Goal: Task Accomplishment & Management: Use online tool/utility

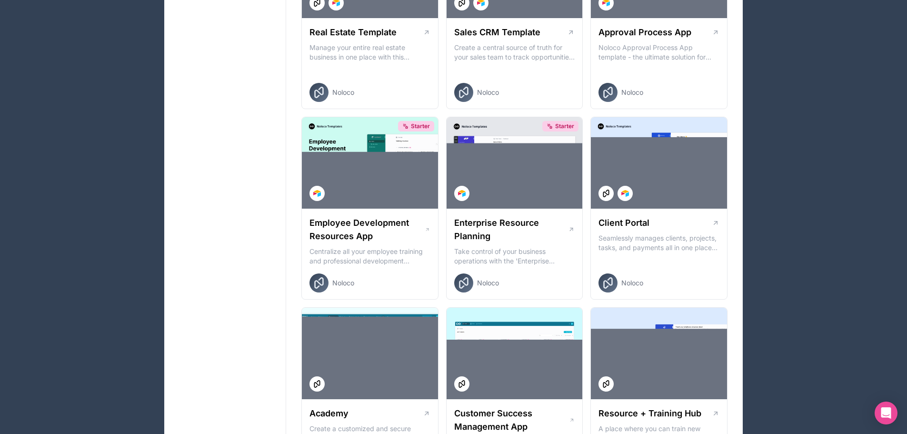
scroll to position [714, 0]
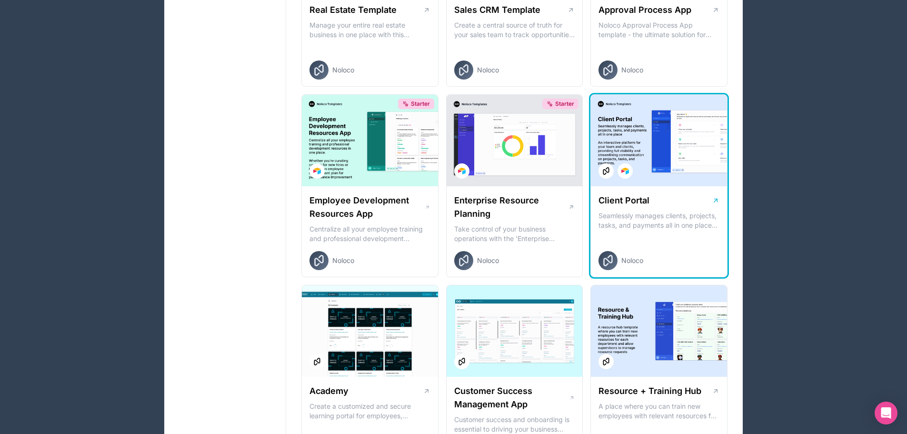
click at [662, 212] on p "Seamlessly manages clients, projects, tasks, and payments all in one place An i…" at bounding box center [658, 220] width 121 height 19
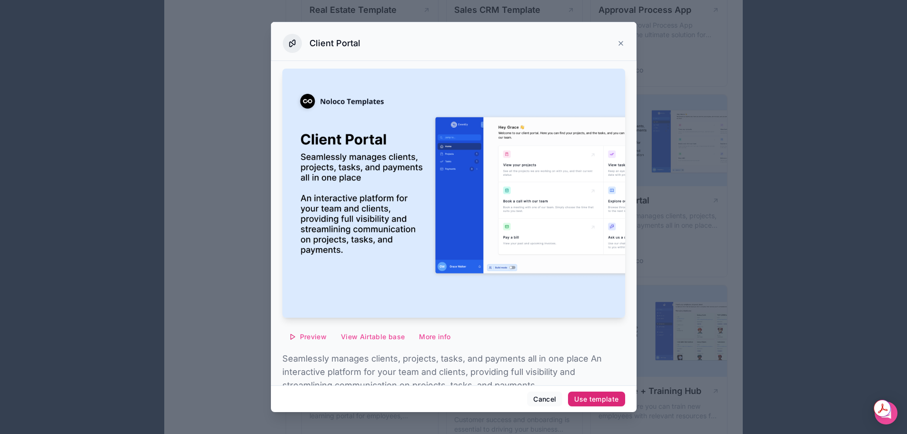
click at [592, 395] on div "Use template" at bounding box center [596, 399] width 44 height 9
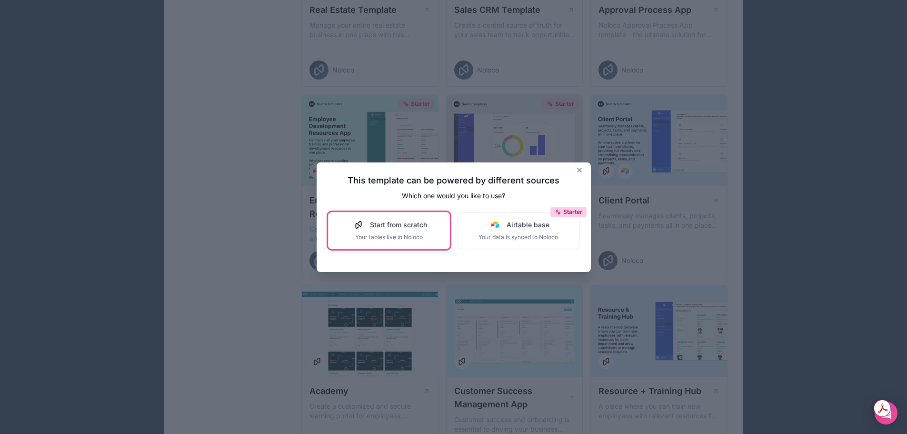
click at [400, 235] on span "Your tables live in Noloco" at bounding box center [389, 237] width 76 height 8
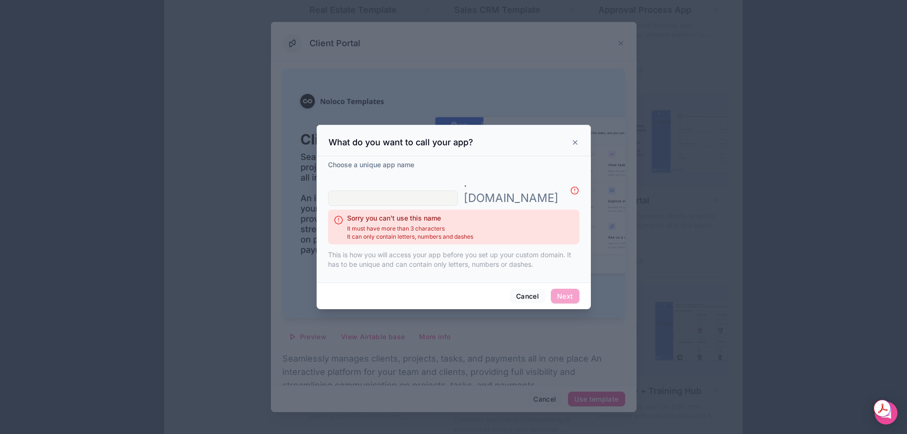
click at [575, 146] on icon at bounding box center [575, 142] width 8 height 8
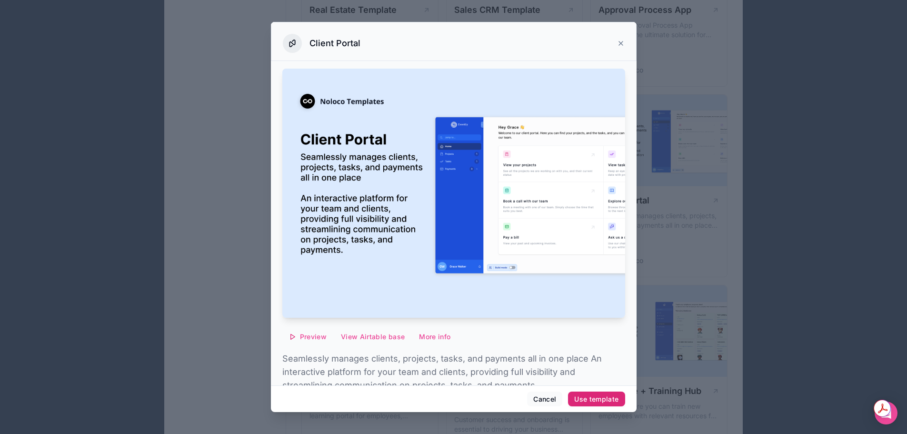
click at [590, 400] on div "Use template" at bounding box center [596, 399] width 44 height 9
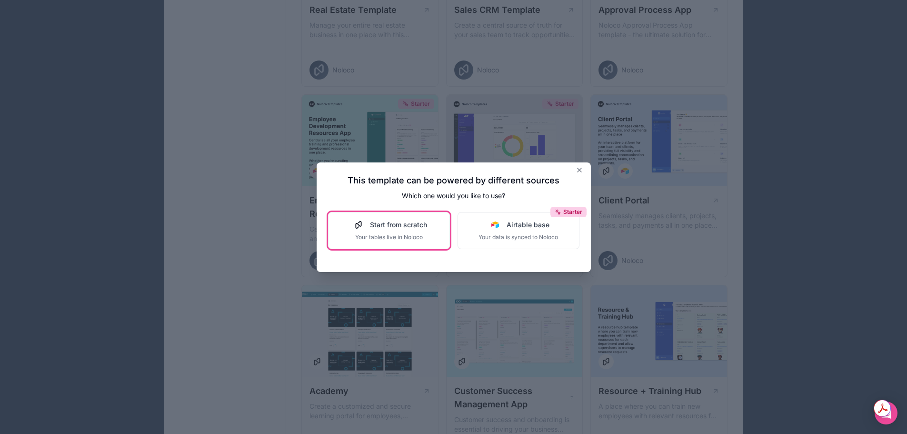
click at [398, 237] on span "Your tables live in Noloco" at bounding box center [389, 237] width 76 height 8
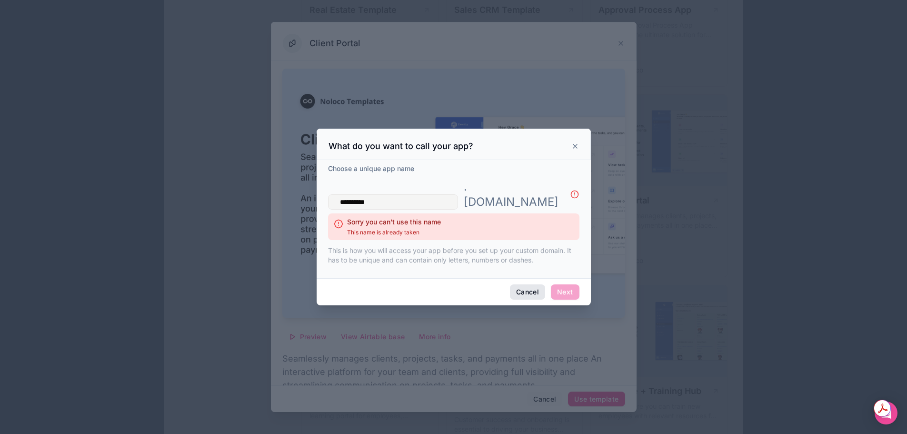
type input "**********"
click at [537, 288] on button "Cancel" at bounding box center [527, 291] width 35 height 15
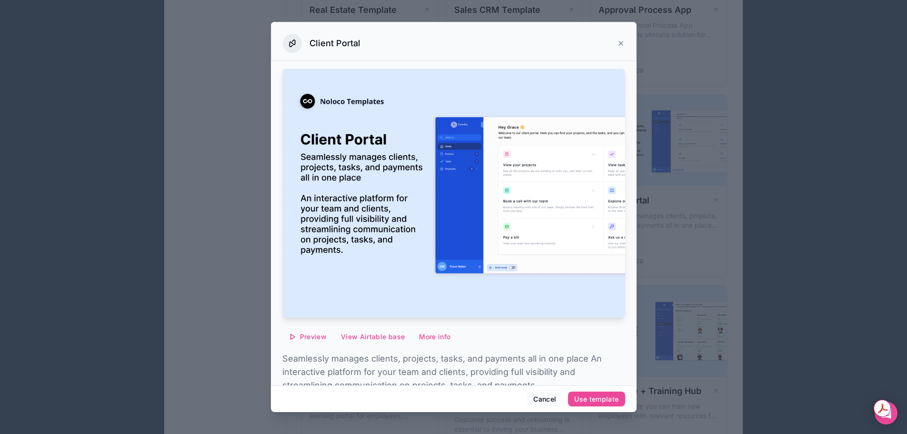
click at [617, 39] on icon at bounding box center [621, 43] width 8 height 8
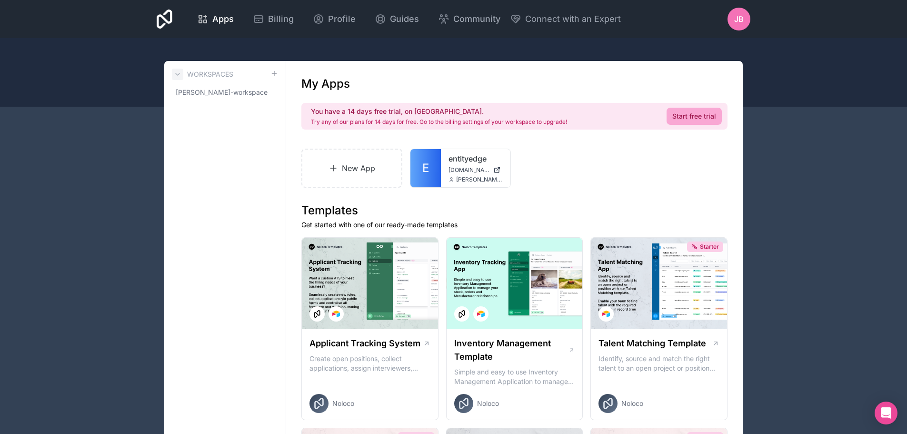
click at [181, 71] on button at bounding box center [177, 74] width 11 height 11
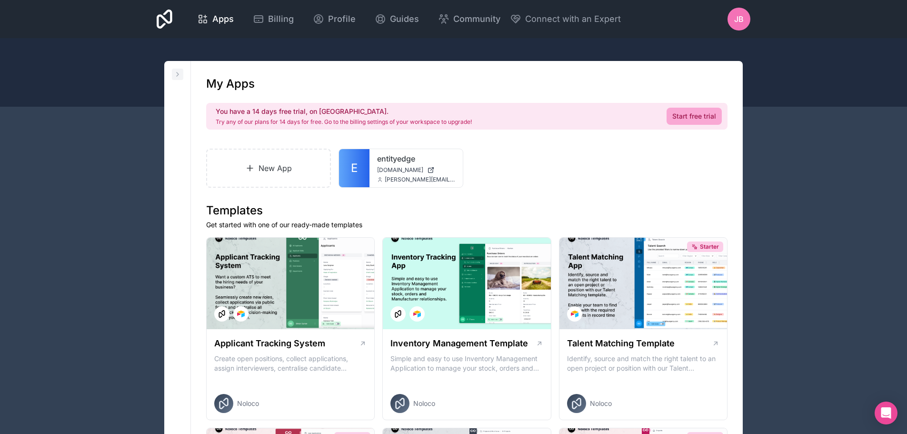
click at [177, 73] on icon at bounding box center [178, 74] width 8 height 8
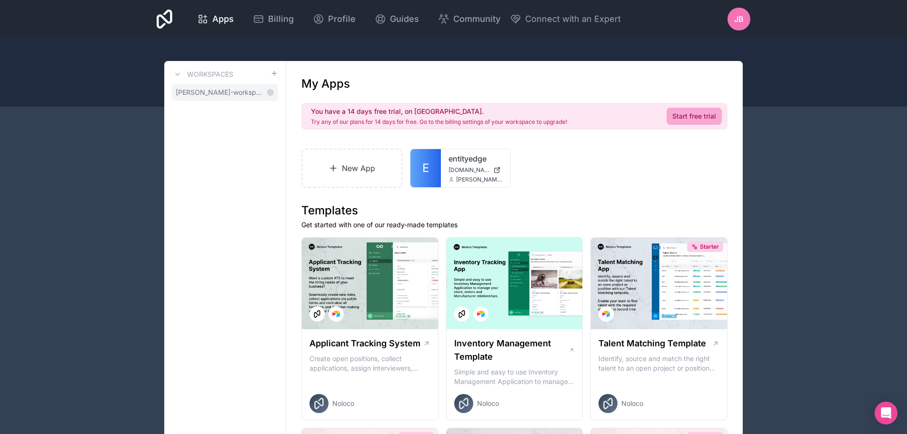
click at [235, 96] on span "[PERSON_NAME]-workspace" at bounding box center [219, 93] width 87 height 10
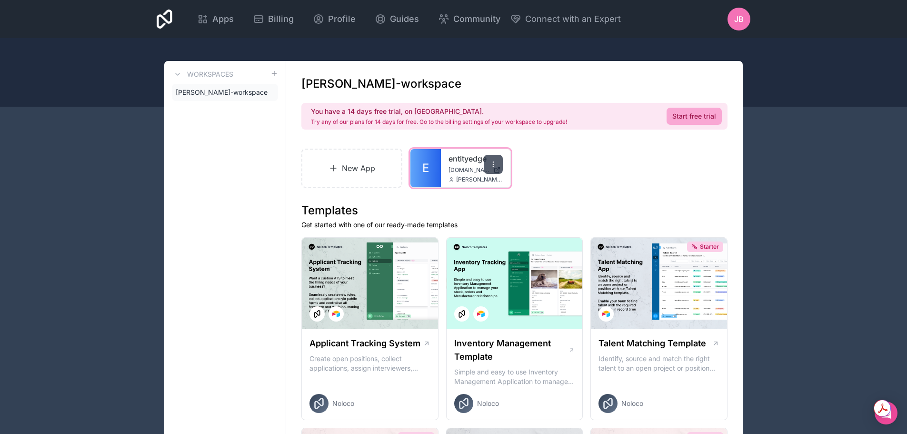
click at [493, 167] on icon at bounding box center [493, 164] width 8 height 8
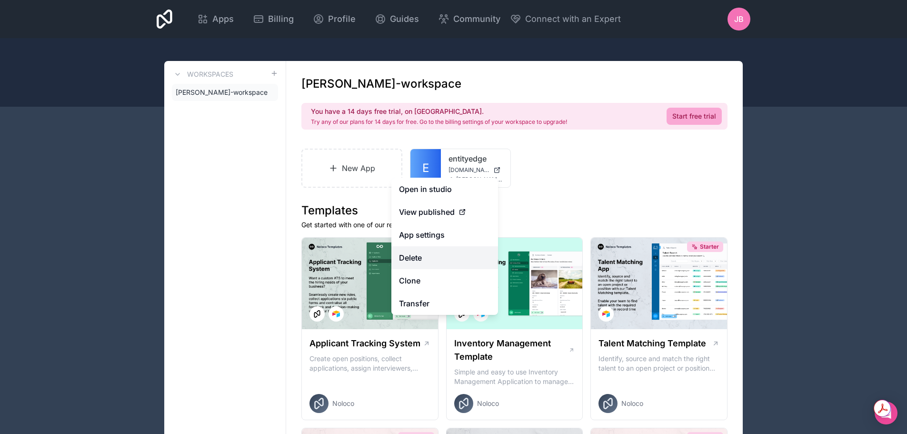
click at [416, 257] on button "Delete" at bounding box center [444, 257] width 107 height 23
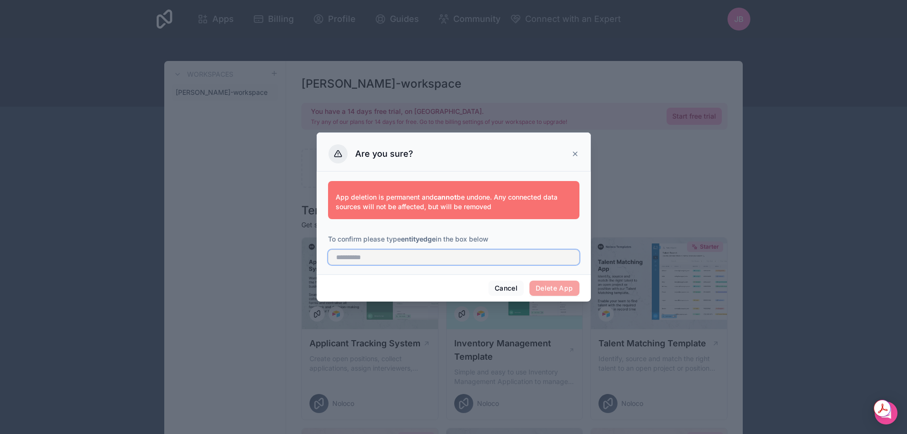
click at [347, 256] on input "text" at bounding box center [453, 256] width 251 height 15
type input "**********"
click at [553, 289] on button "Delete App" at bounding box center [554, 287] width 50 height 15
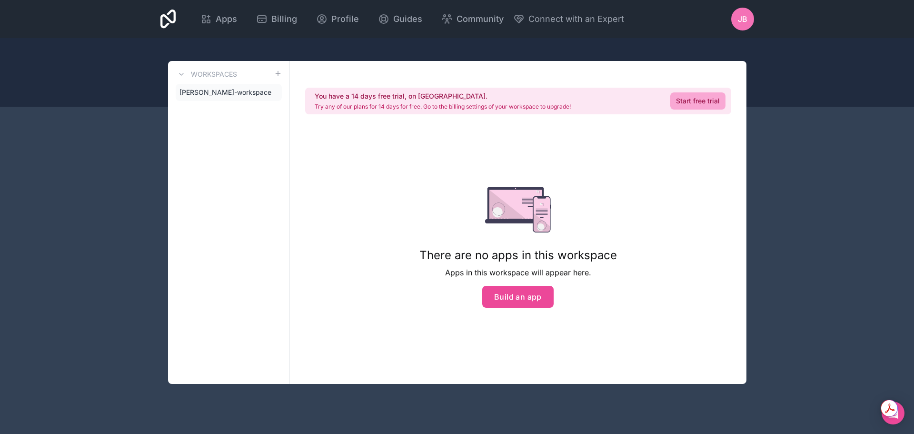
click at [102, 168] on div "Apps Billing Profile Guides Community Connect with an Expert JB Billing Profile…" at bounding box center [457, 217] width 914 height 434
click at [217, 96] on span "[PERSON_NAME]-workspace" at bounding box center [222, 93] width 87 height 10
click at [222, 90] on span "[PERSON_NAME]-workspace" at bounding box center [222, 93] width 87 height 10
click at [183, 72] on icon at bounding box center [182, 74] width 8 height 8
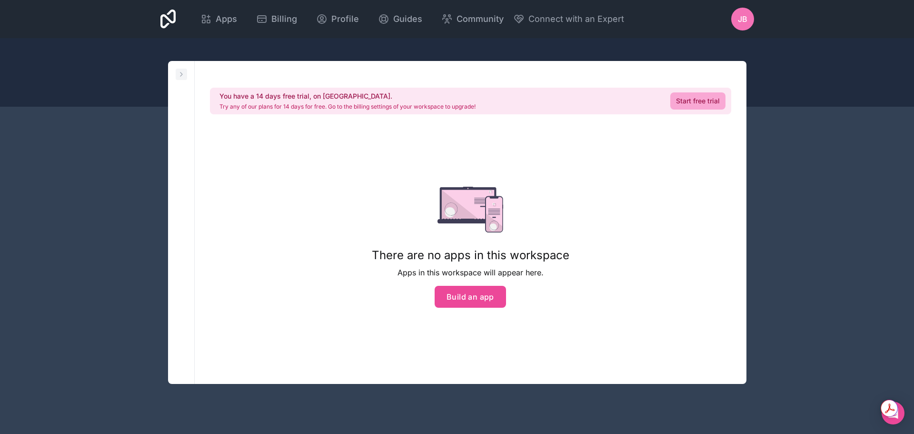
click at [182, 73] on icon at bounding box center [182, 74] width 8 height 8
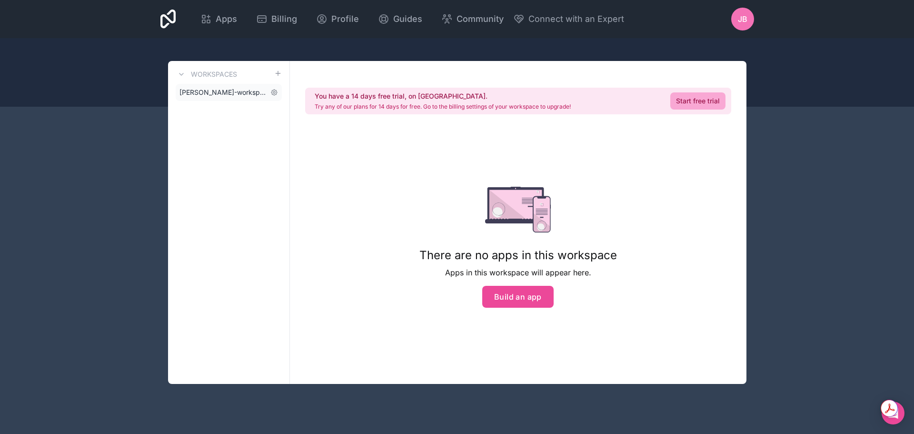
click at [242, 90] on span "[PERSON_NAME]-workspace" at bounding box center [222, 93] width 87 height 10
click at [534, 295] on button "Build an app" at bounding box center [517, 297] width 71 height 22
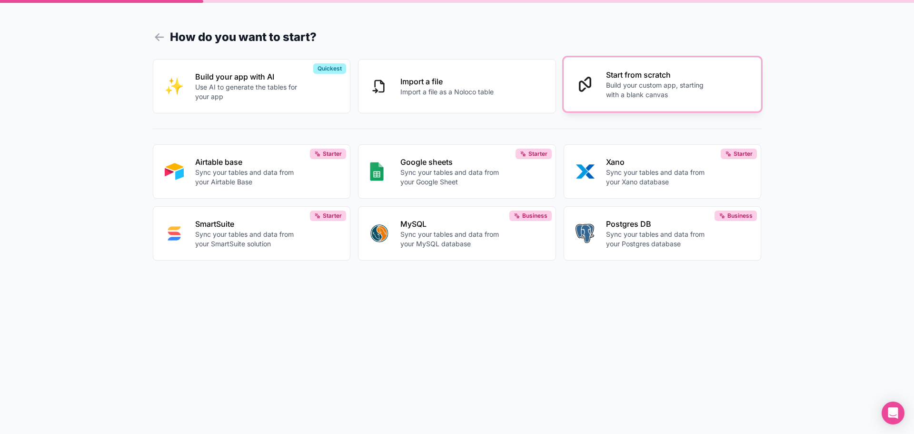
click at [654, 86] on p "Build your custom app, starting with a blank canvas" at bounding box center [659, 89] width 106 height 19
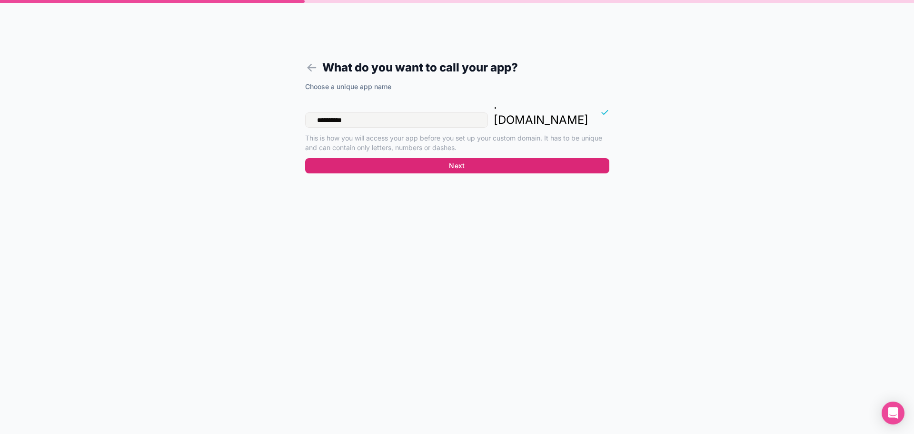
click at [481, 158] on button "Next" at bounding box center [457, 165] width 304 height 15
click at [460, 158] on button "Next" at bounding box center [457, 165] width 304 height 15
